Goal: Transaction & Acquisition: Purchase product/service

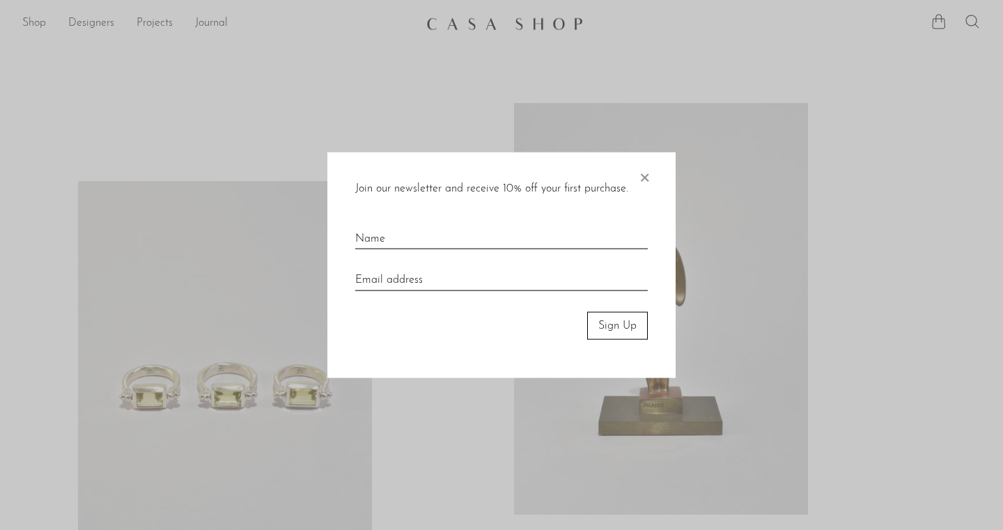
click at [638, 171] on span "×" at bounding box center [645, 174] width 14 height 45
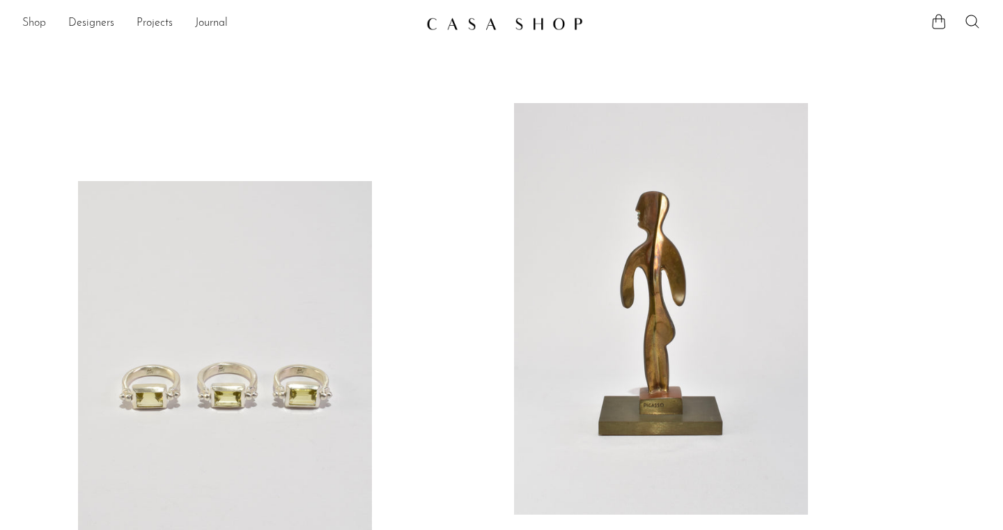
click at [33, 26] on link "Shop" at bounding box center [34, 24] width 24 height 18
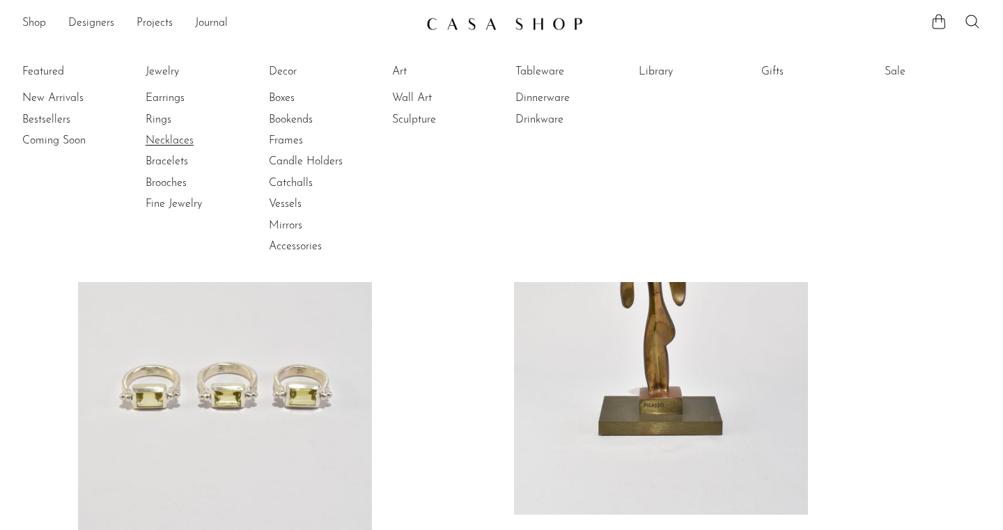
click at [163, 136] on link "Necklaces" at bounding box center [198, 140] width 105 height 15
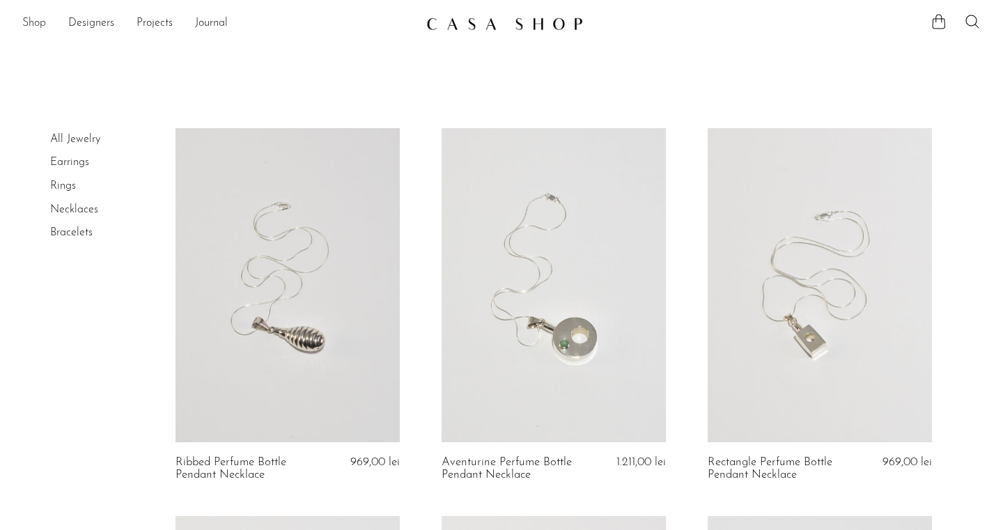
click at [30, 19] on link "Shop" at bounding box center [34, 24] width 24 height 18
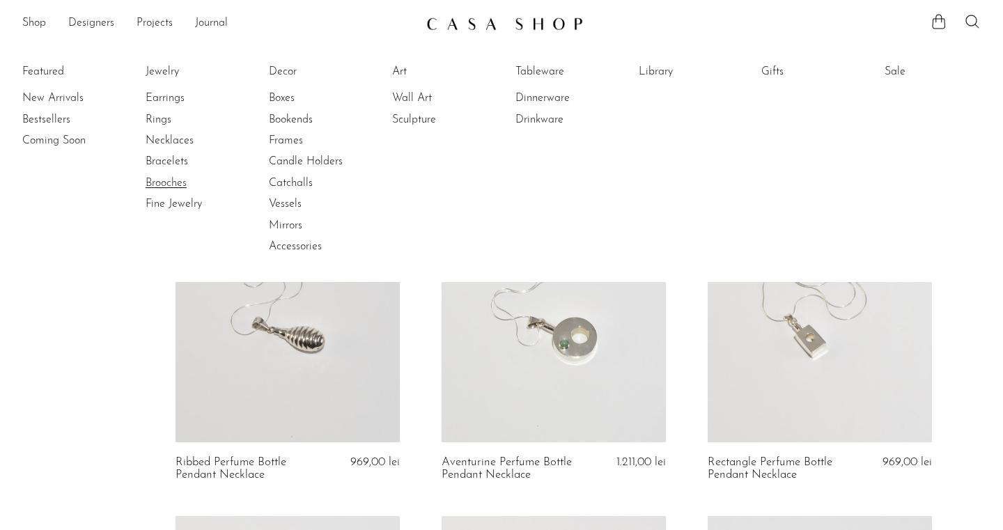
click at [174, 184] on link "Brooches" at bounding box center [198, 183] width 105 height 15
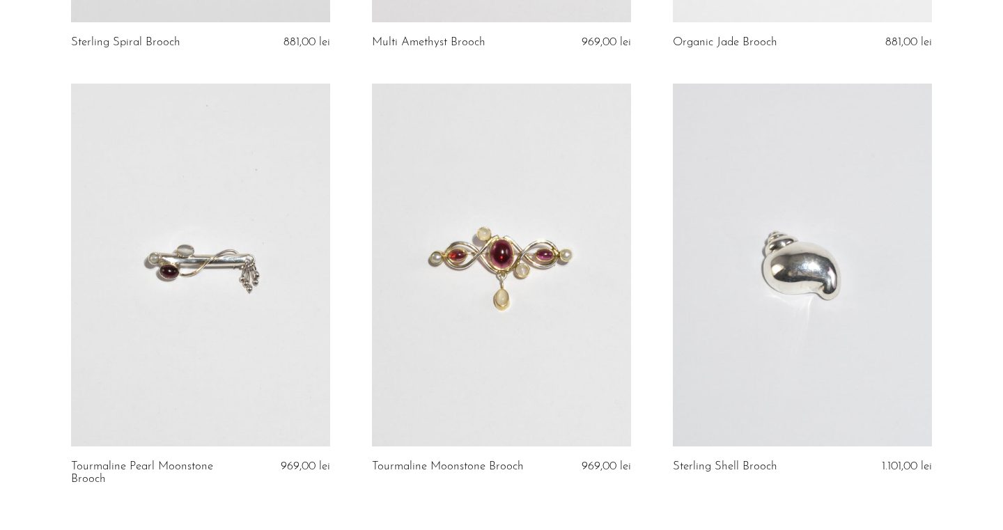
scroll to position [3049, 0]
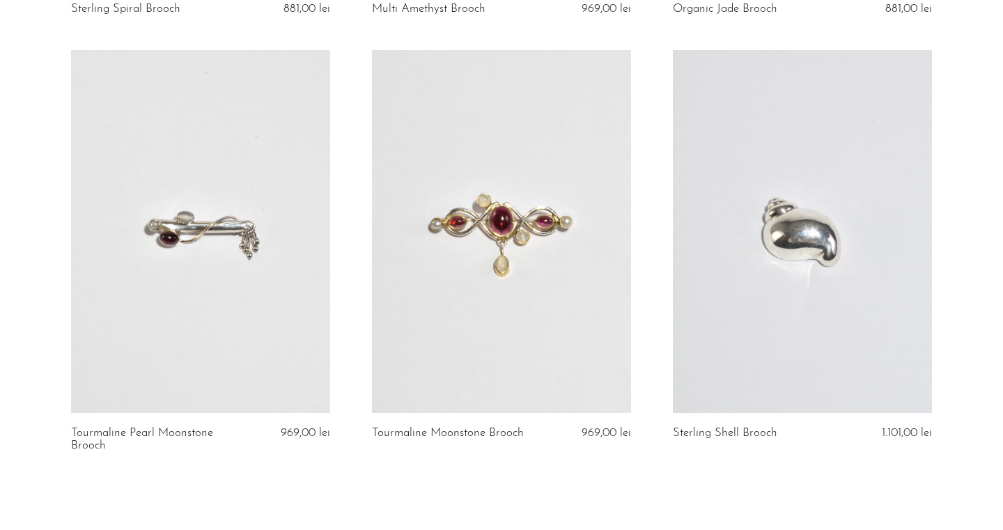
click at [752, 199] on link at bounding box center [802, 231] width 259 height 363
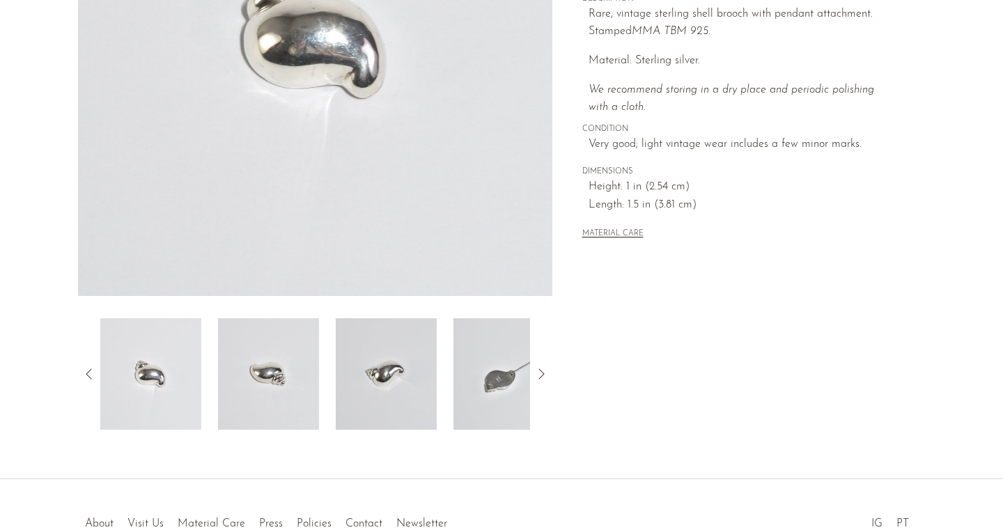
scroll to position [298, 0]
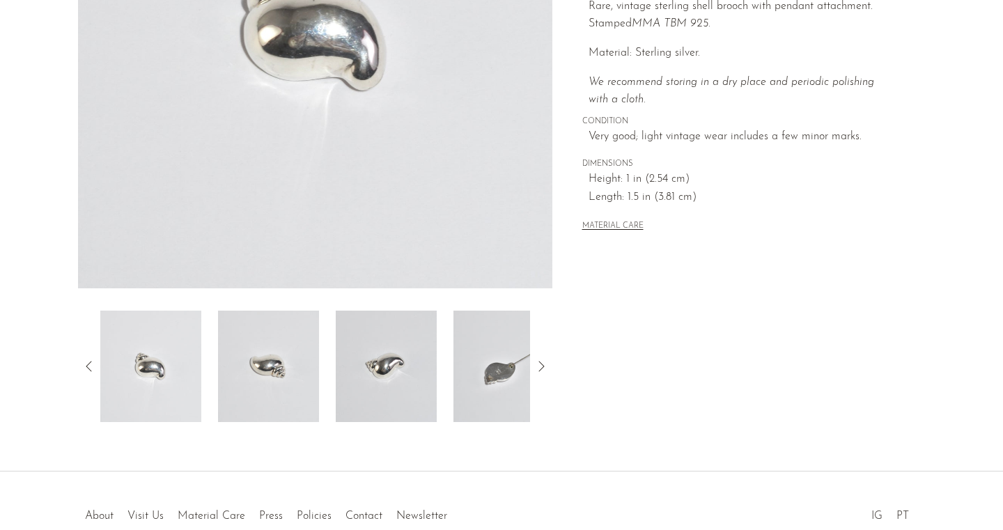
click at [487, 382] on img at bounding box center [504, 366] width 101 height 111
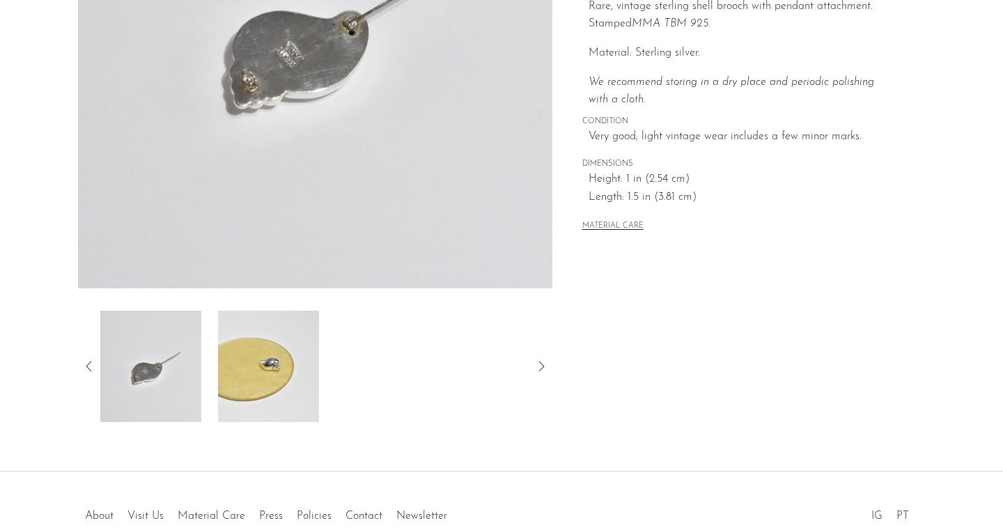
click at [268, 394] on img at bounding box center [268, 366] width 101 height 111
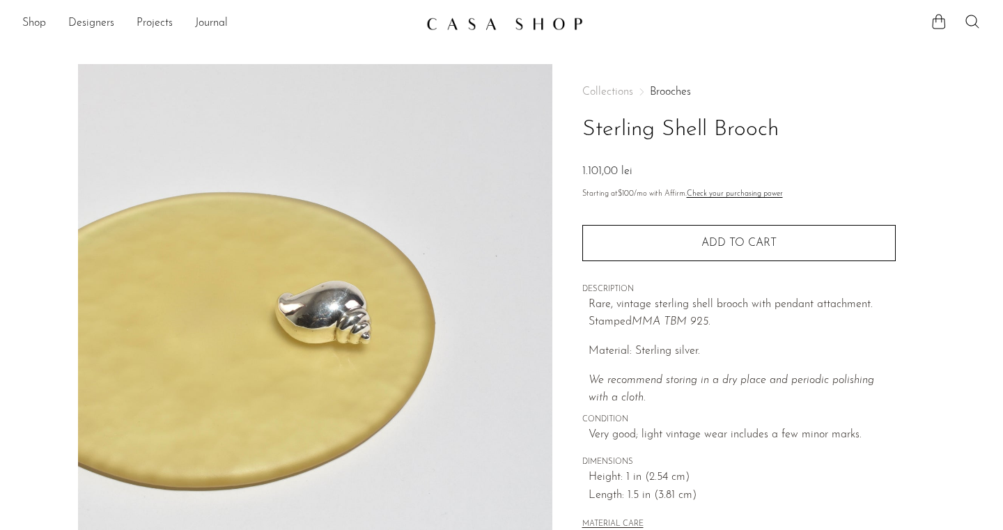
scroll to position [0, 0]
click at [43, 22] on link "Shop" at bounding box center [34, 24] width 24 height 18
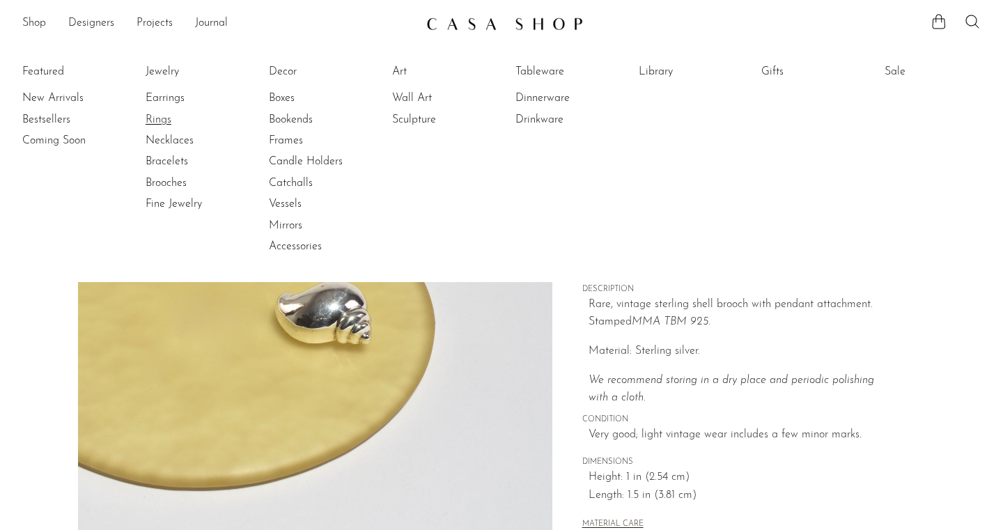
click at [157, 120] on link "Rings" at bounding box center [198, 119] width 105 height 15
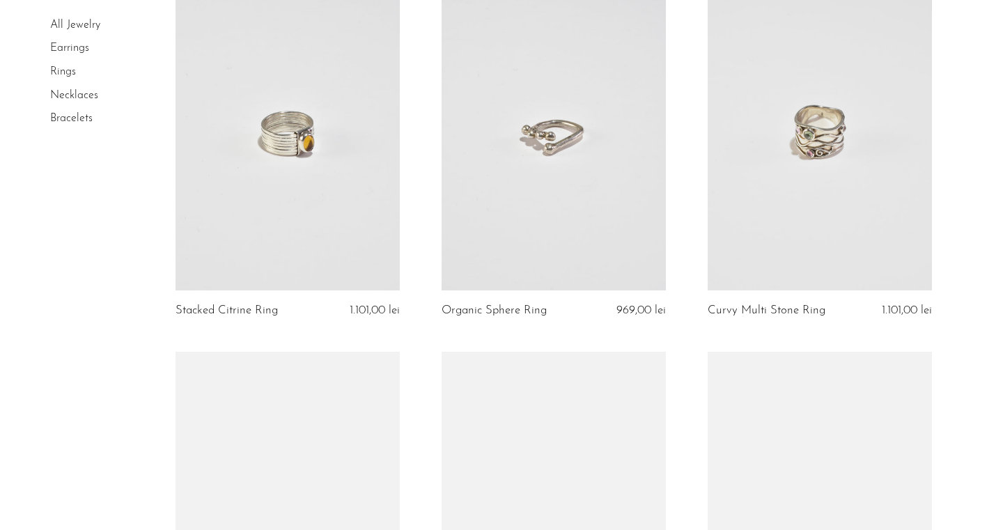
scroll to position [1704, 0]
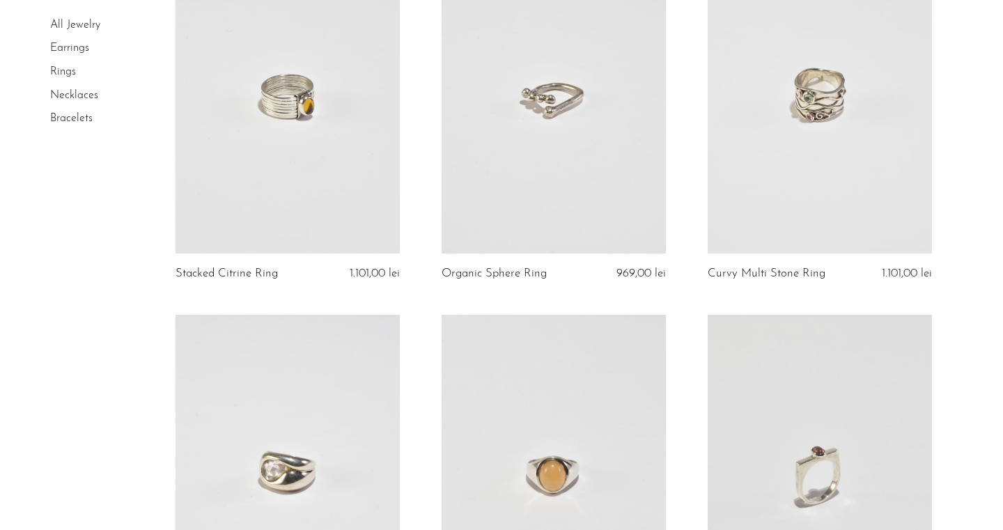
click at [536, 136] on link at bounding box center [554, 96] width 224 height 314
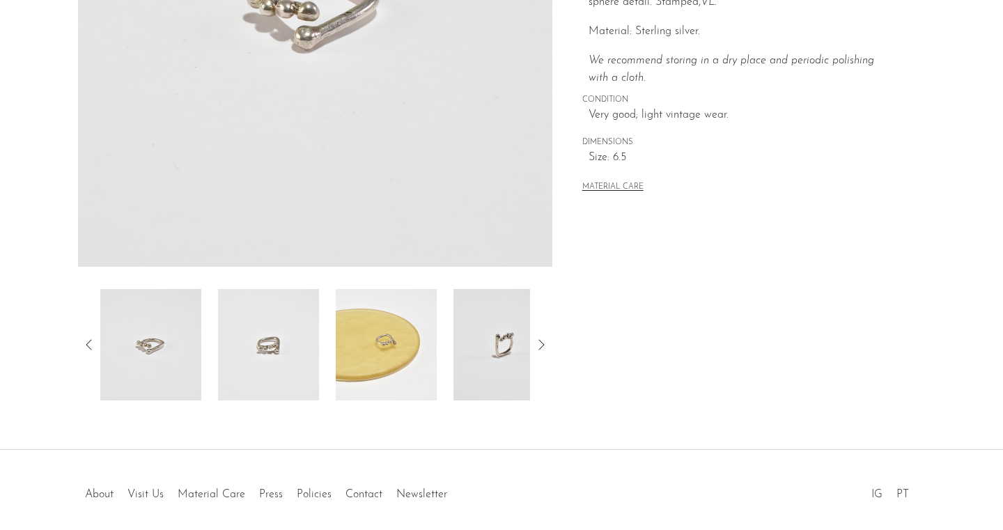
scroll to position [352, 0]
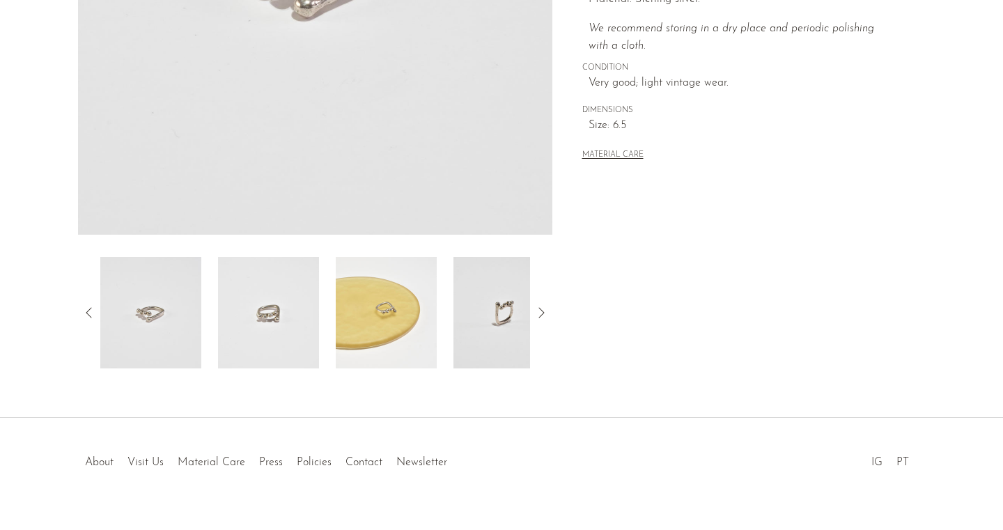
click at [416, 309] on img at bounding box center [386, 312] width 101 height 111
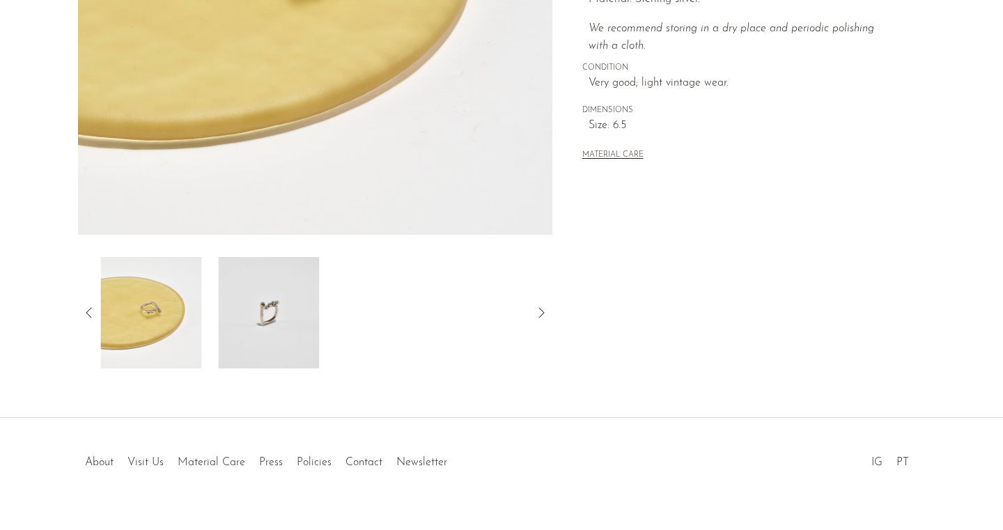
click at [413, 319] on div at bounding box center [315, 312] width 430 height 111
click at [134, 339] on img at bounding box center [150, 312] width 101 height 111
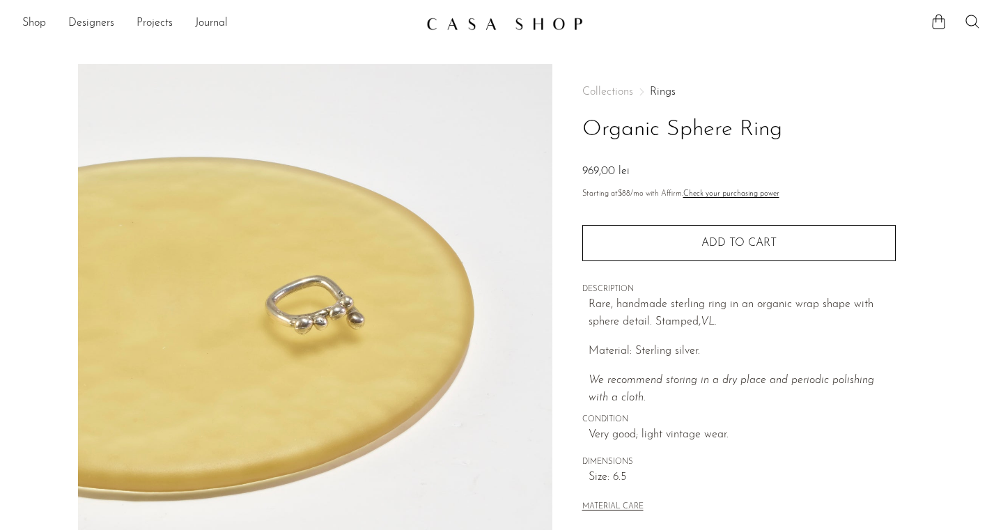
scroll to position [0, 0]
click at [37, 24] on link "Shop" at bounding box center [34, 24] width 24 height 18
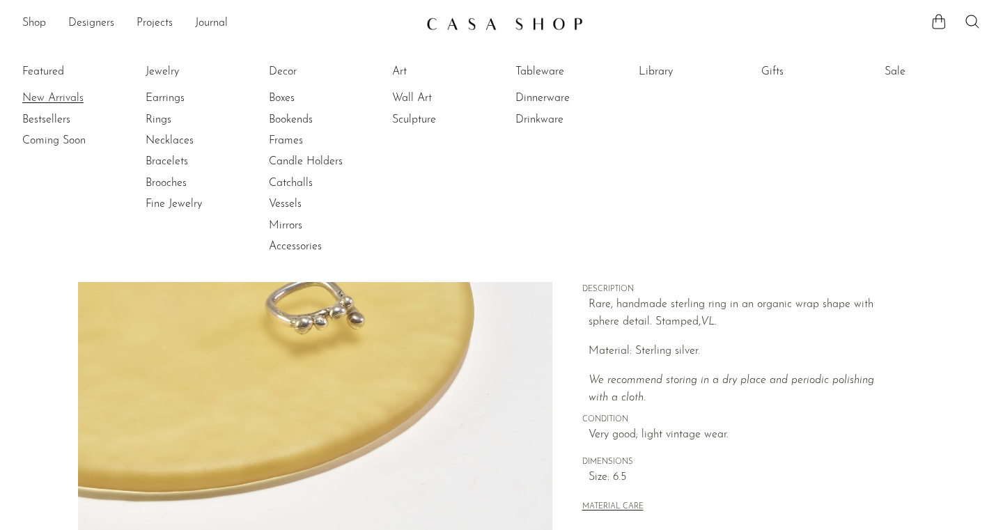
click at [65, 99] on link "New Arrivals" at bounding box center [74, 98] width 105 height 15
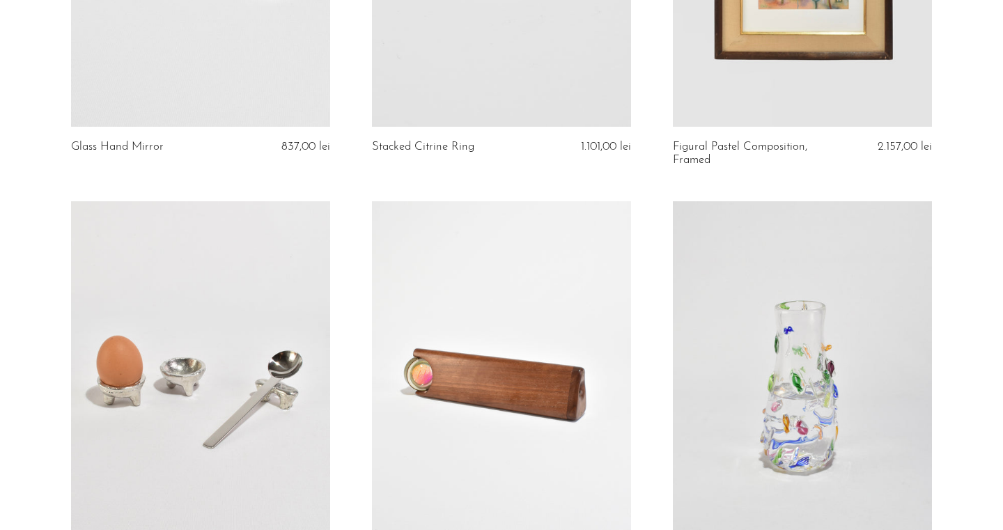
scroll to position [4375, 0]
